Goal: Transaction & Acquisition: Book appointment/travel/reservation

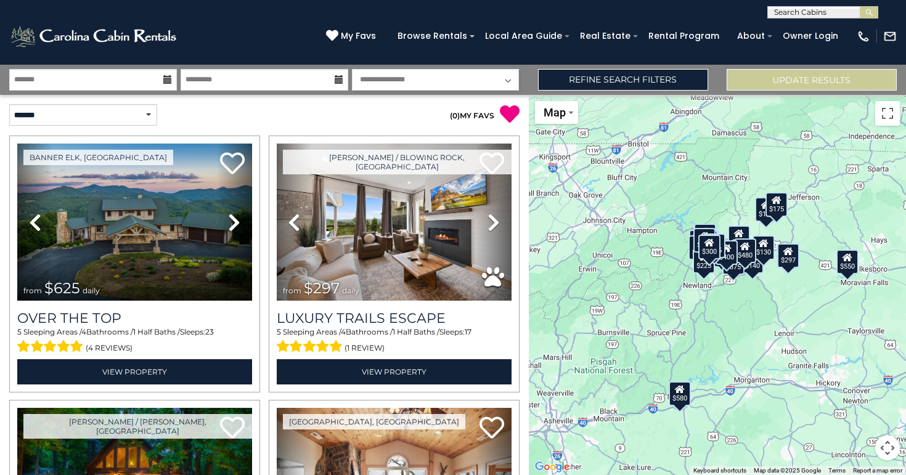
click at [829, 13] on input "text" at bounding box center [822, 15] width 108 height 12
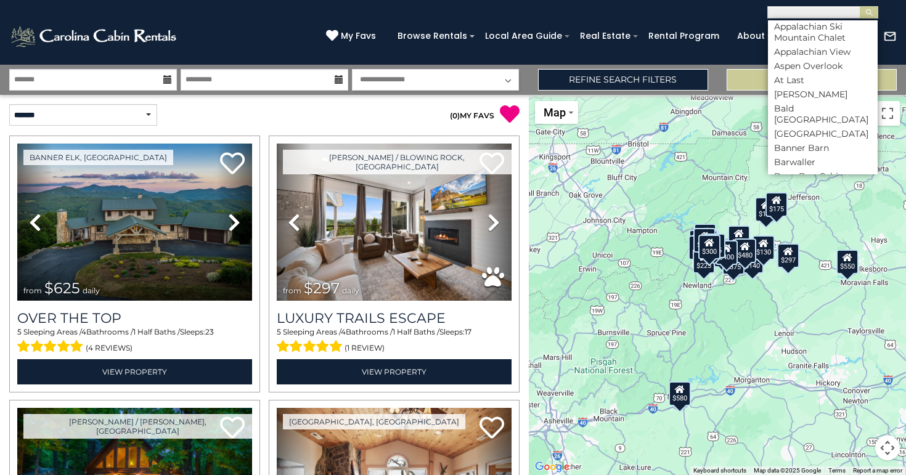
scroll to position [544, 0]
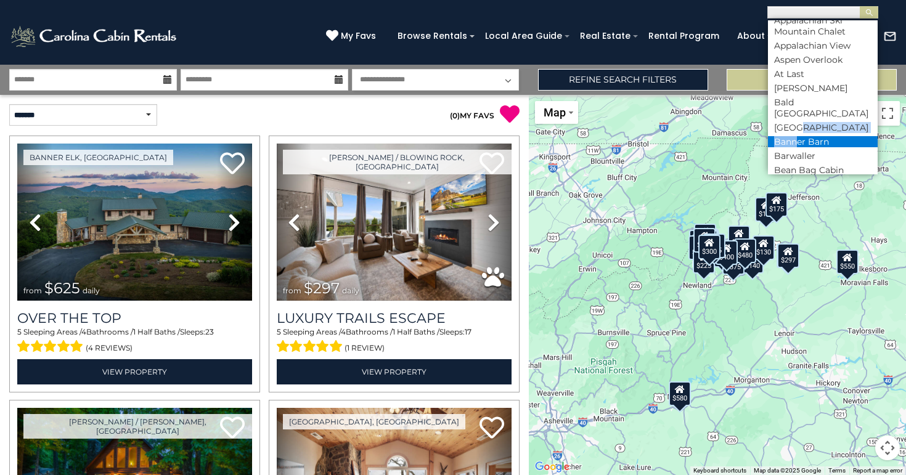
drag, startPoint x: 797, startPoint y: 122, endPoint x: 796, endPoint y: 132, distance: 9.9
click at [796, 132] on ul "Search Cabins 1 Kingfisher 1eight3 Retreat 3 Bears Den 4 Pines 4 Seasons 104 Th…" at bounding box center [823, 97] width 110 height 154
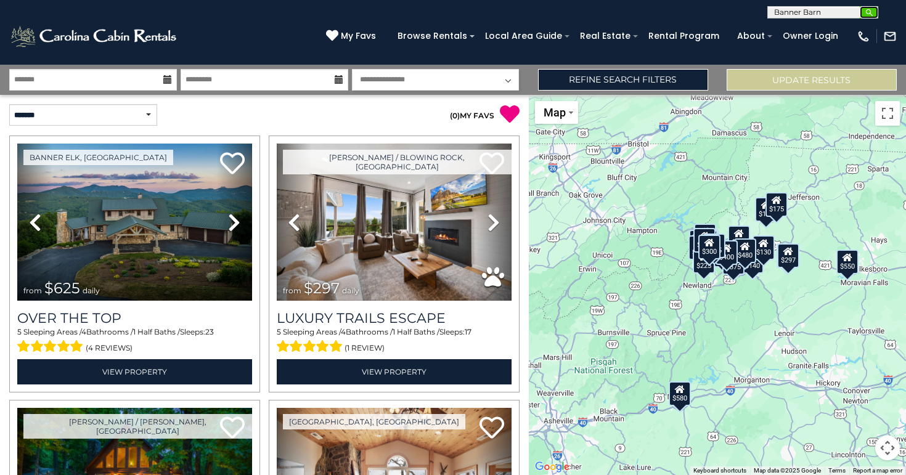
click at [873, 10] on img "submit" at bounding box center [869, 12] width 9 height 9
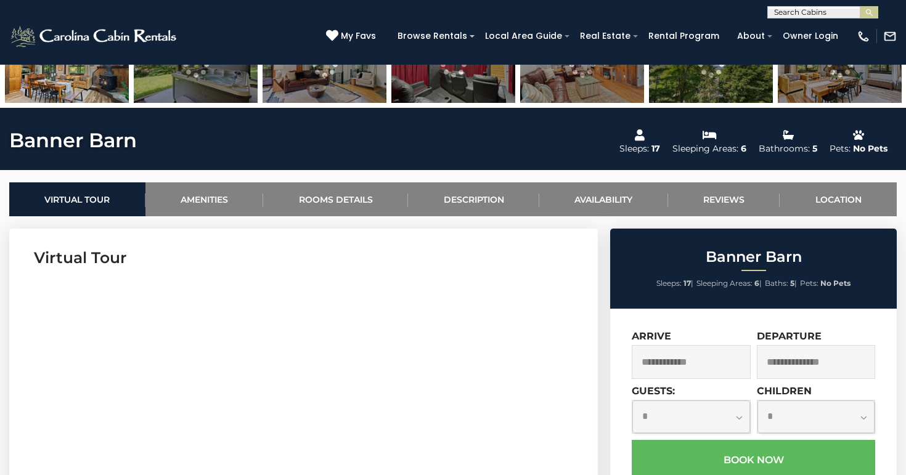
scroll to position [428, 0]
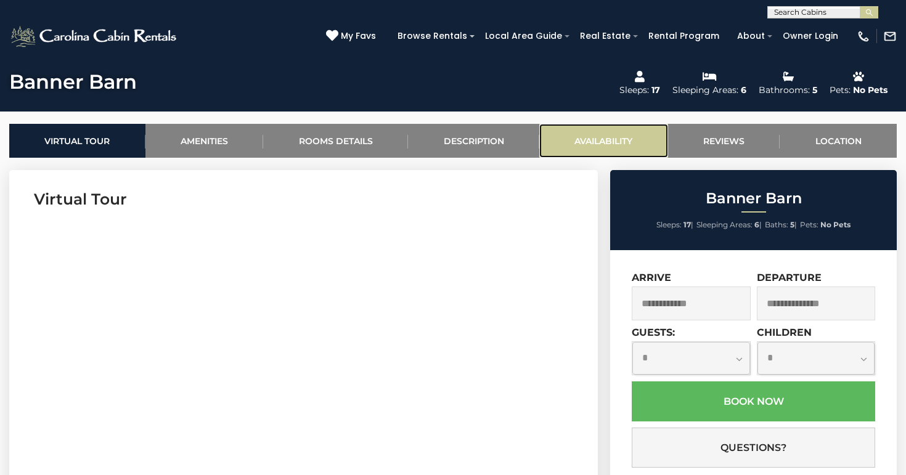
click at [593, 139] on link "Availability" at bounding box center [603, 141] width 129 height 34
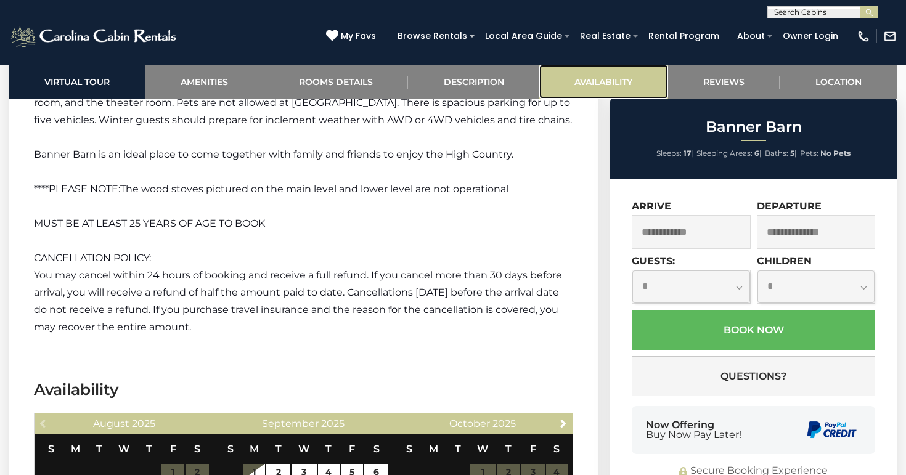
scroll to position [2522, 0]
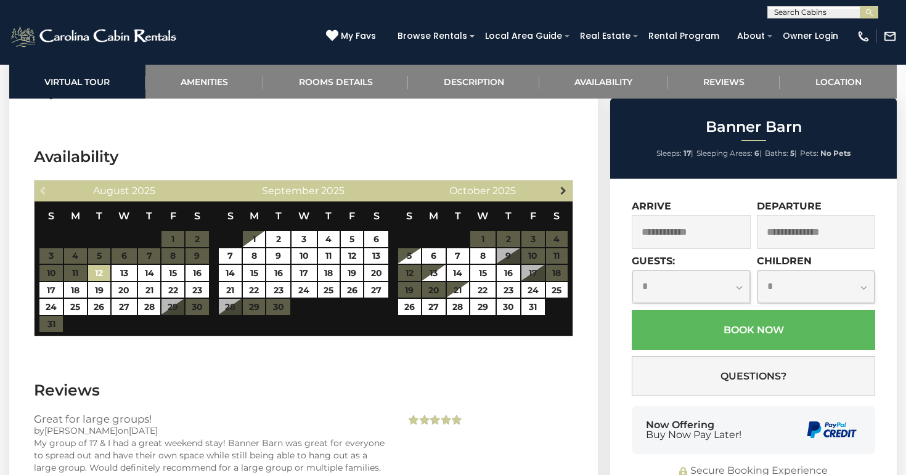
click at [563, 185] on span "Next" at bounding box center [563, 190] width 10 height 10
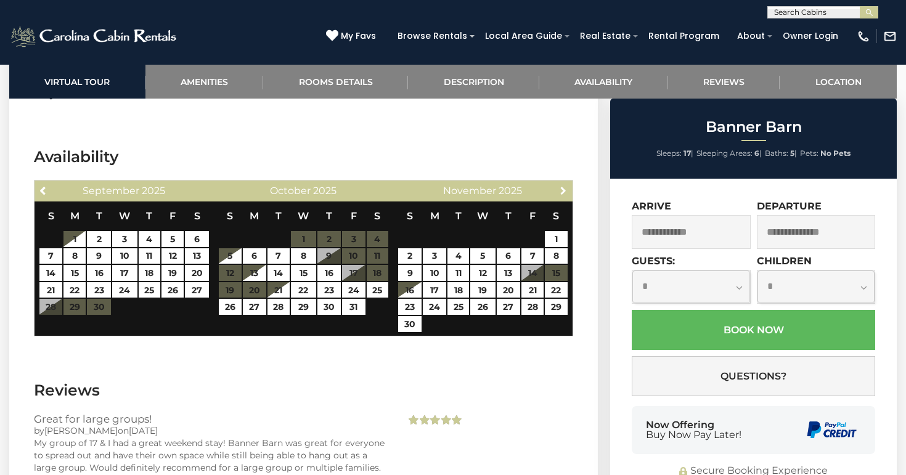
click at [563, 185] on span "Next" at bounding box center [563, 190] width 10 height 10
